Goal: Task Accomplishment & Management: Manage account settings

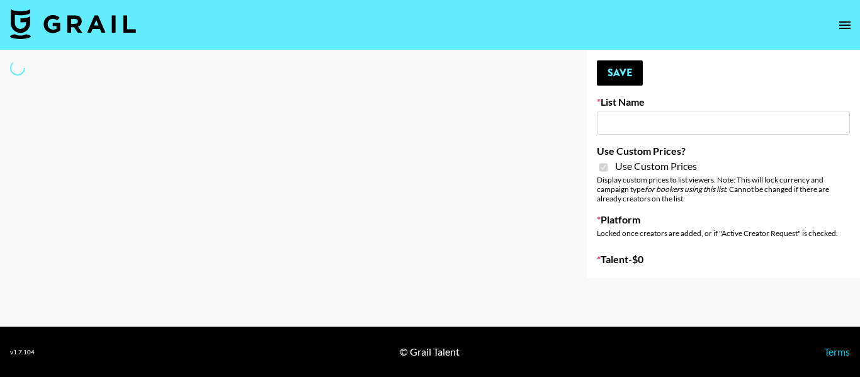
type input "Mirror HQ (2nd Oct)"
checkbox input "true"
select select "Brand"
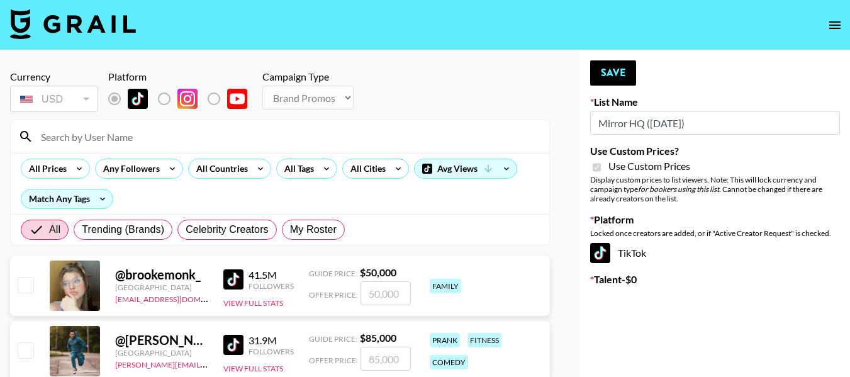
click at [175, 134] on input at bounding box center [287, 137] width 509 height 20
type input "maniha"
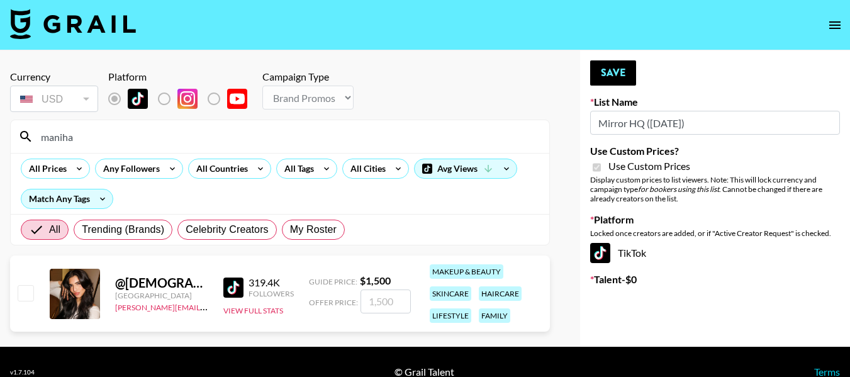
click at [33, 293] on input "checkbox" at bounding box center [25, 292] width 15 height 15
checkbox input "true"
type input "1500"
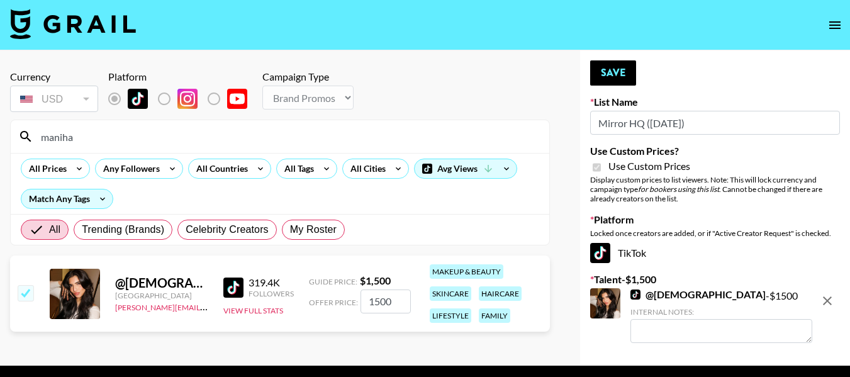
click at [625, 87] on div "Your changes have been saved! Save List Name Mirror HQ (2nd Oct) Use Custom Pri…" at bounding box center [715, 207] width 270 height 315
click at [616, 76] on button "Save" at bounding box center [613, 72] width 46 height 25
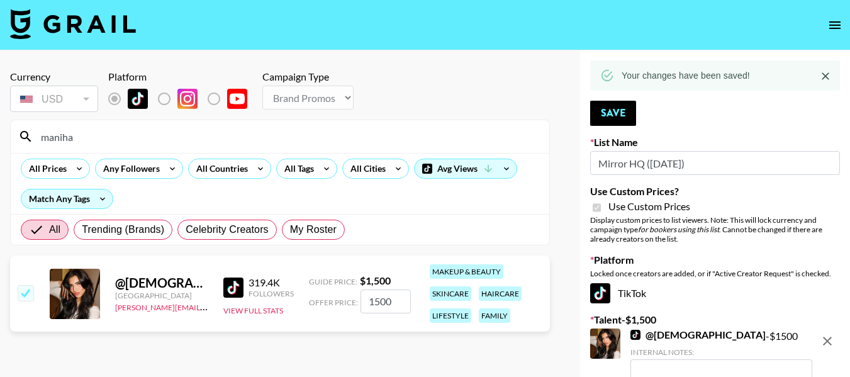
click at [106, 137] on input "maniha" at bounding box center [287, 137] width 509 height 20
click at [359, 138] on input "maniha" at bounding box center [287, 137] width 509 height 20
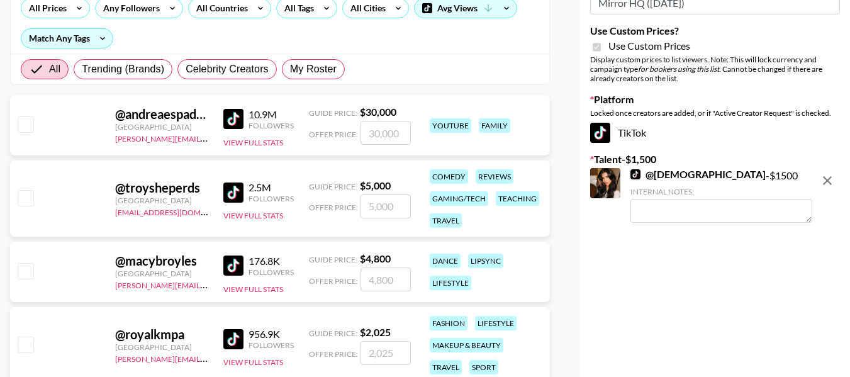
scroll to position [189, 0]
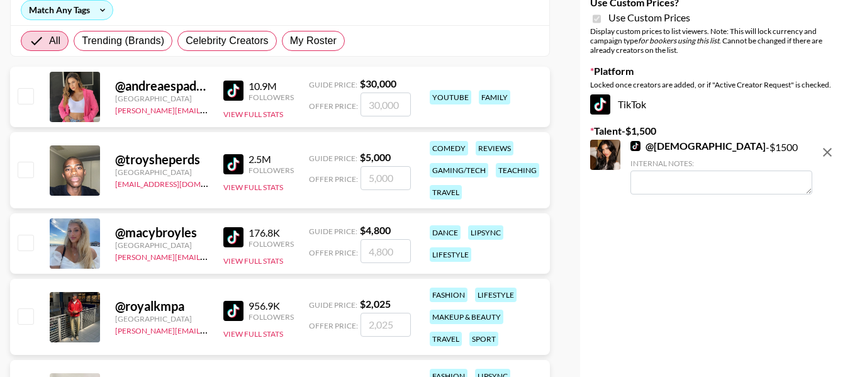
type input "roy"
click at [30, 312] on input "checkbox" at bounding box center [25, 315] width 15 height 15
checkbox input "true"
type input "2025"
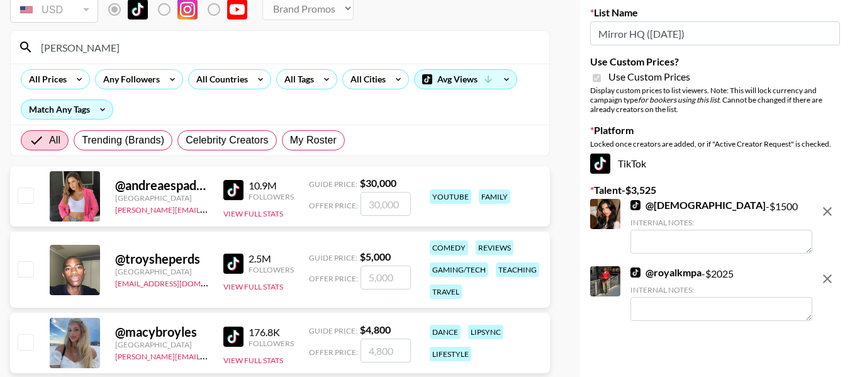
scroll to position [0, 0]
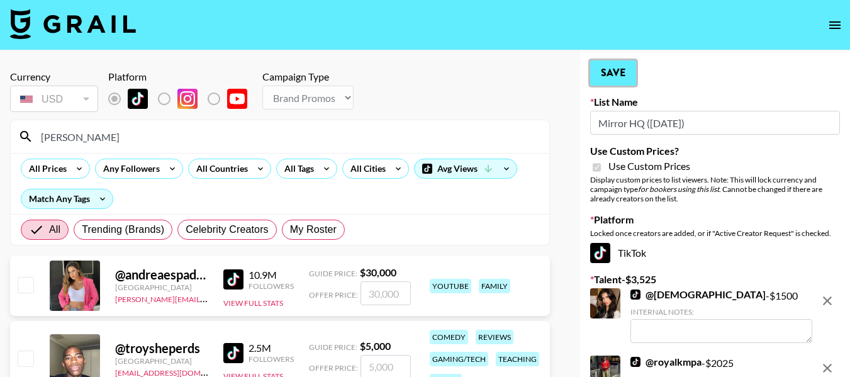
click at [609, 64] on button "Save" at bounding box center [613, 72] width 46 height 25
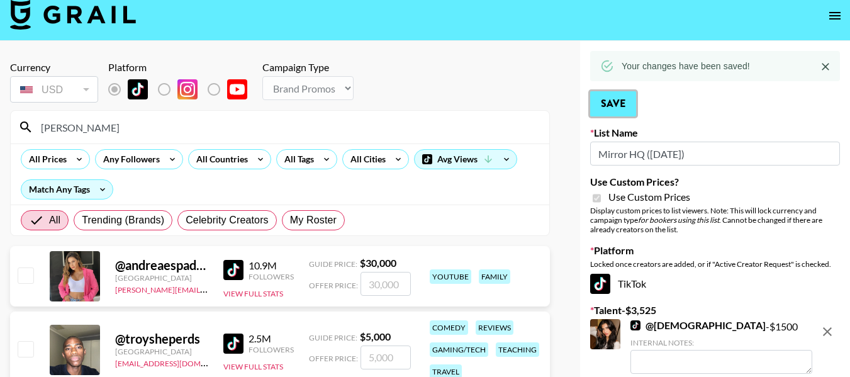
scroll to position [189, 0]
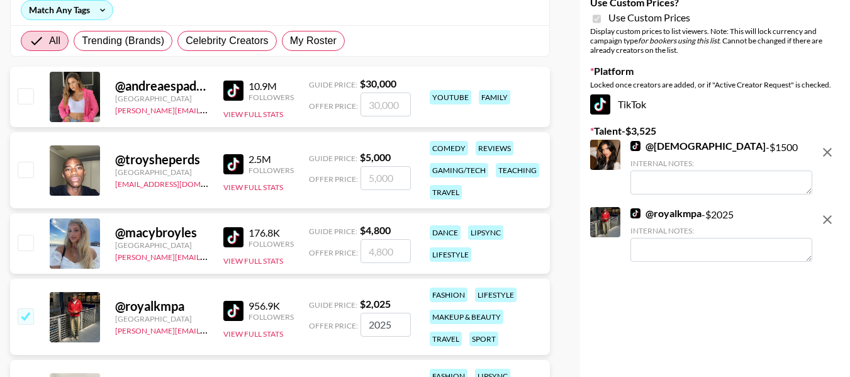
click at [652, 183] on textarea at bounding box center [722, 183] width 182 height 24
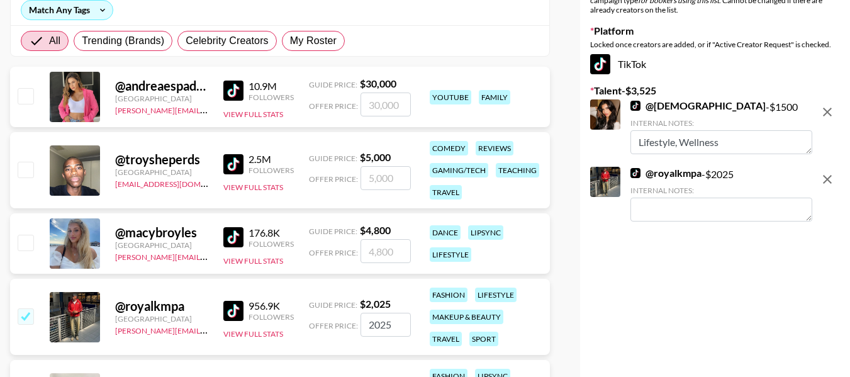
type textarea "Lifestyle, Wellness"
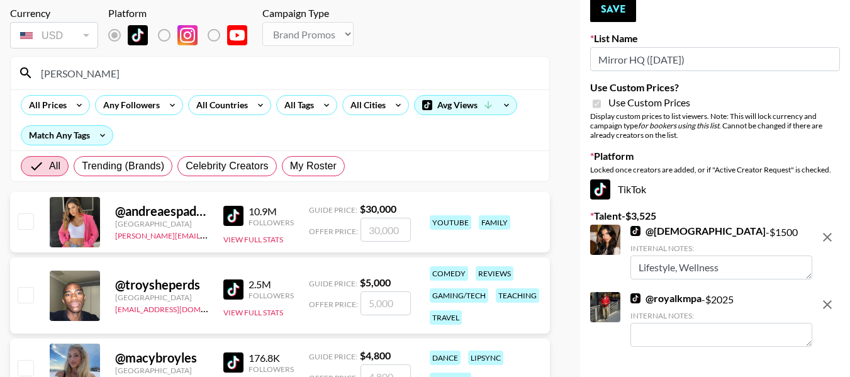
scroll to position [63, 0]
click at [726, 334] on textarea at bounding box center [722, 336] width 182 height 24
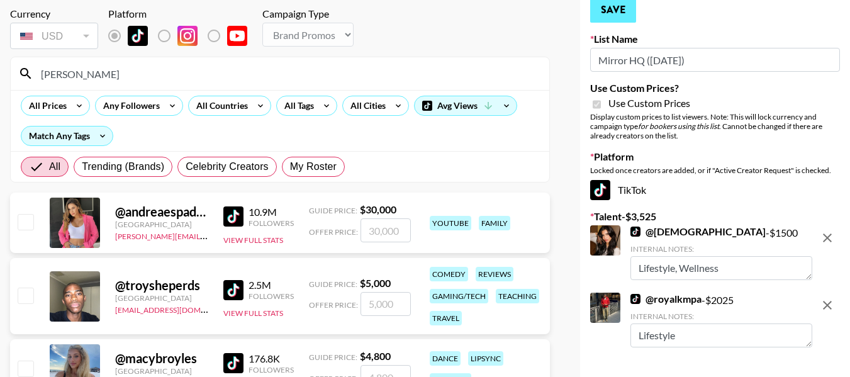
type textarea "Lifestyle"
click at [625, 10] on button "Save" at bounding box center [613, 9] width 46 height 25
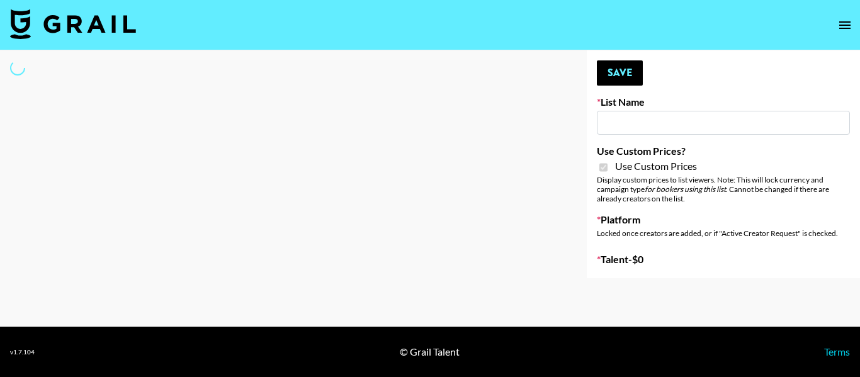
type input "vals"
checkbox input "true"
select select "Brand"
